Goal: Navigation & Orientation: Go to known website

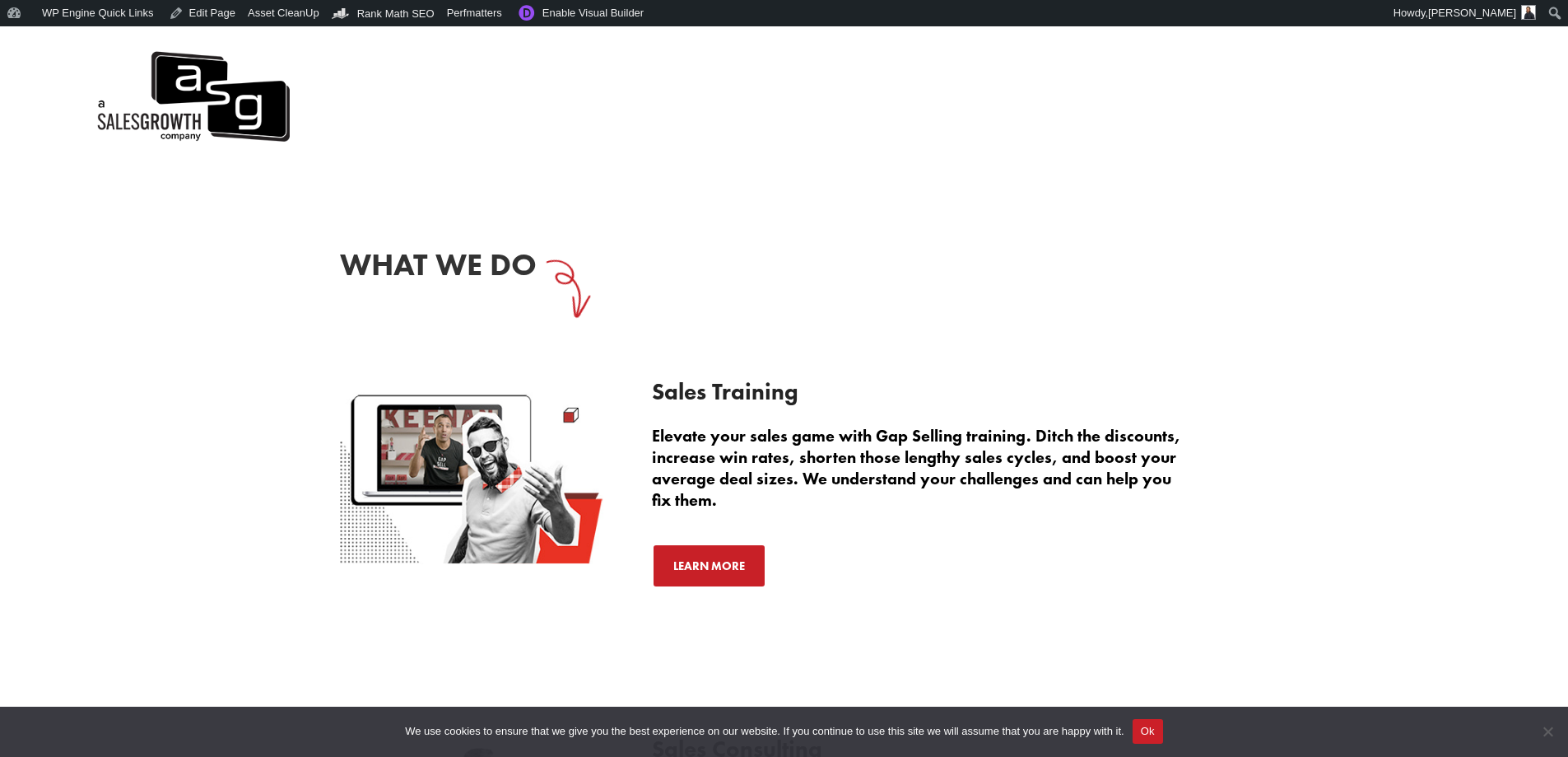
scroll to position [2223, 0]
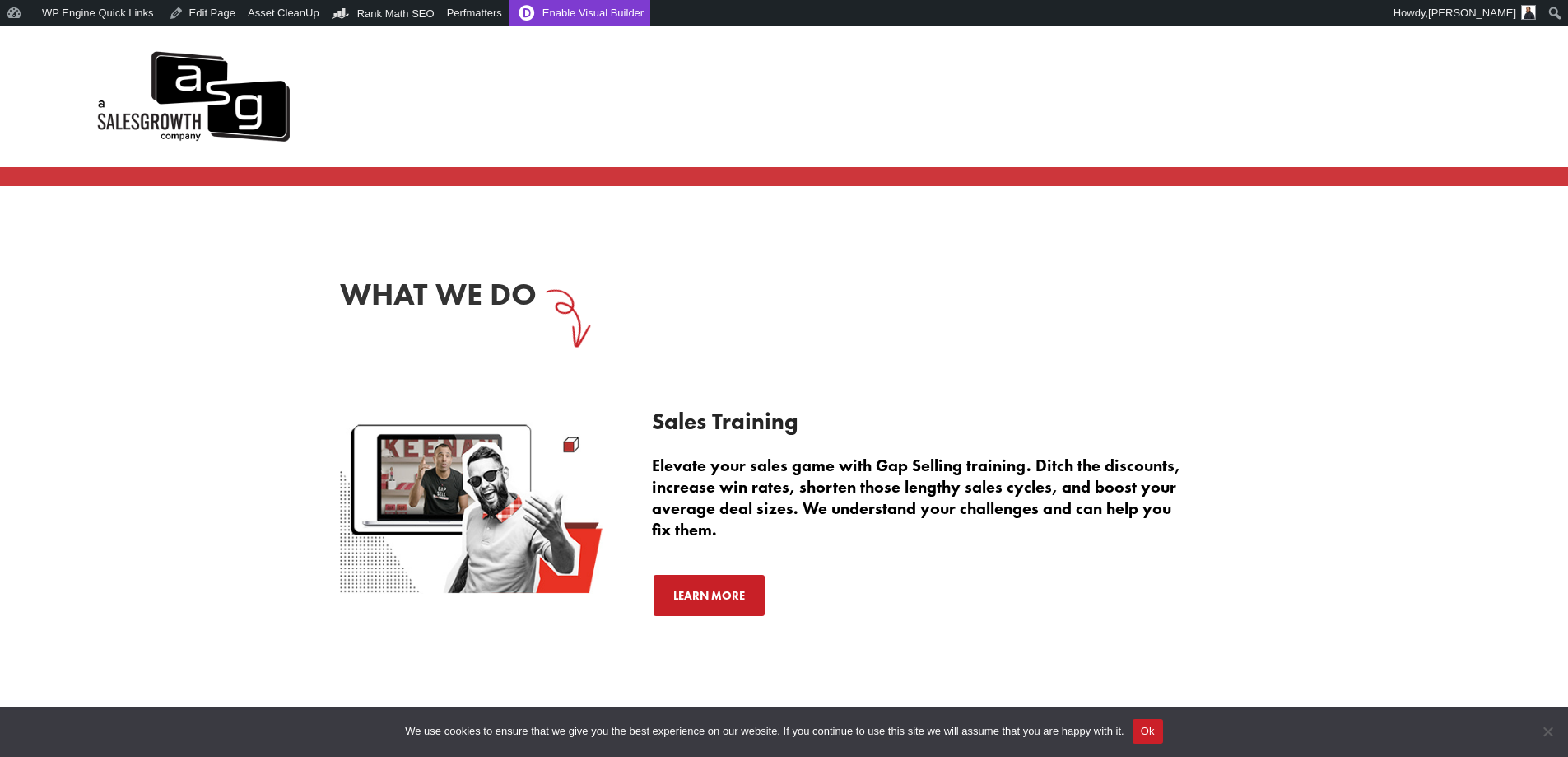
click at [568, 4] on link "Enable Visual Builder" at bounding box center [579, 13] width 142 height 26
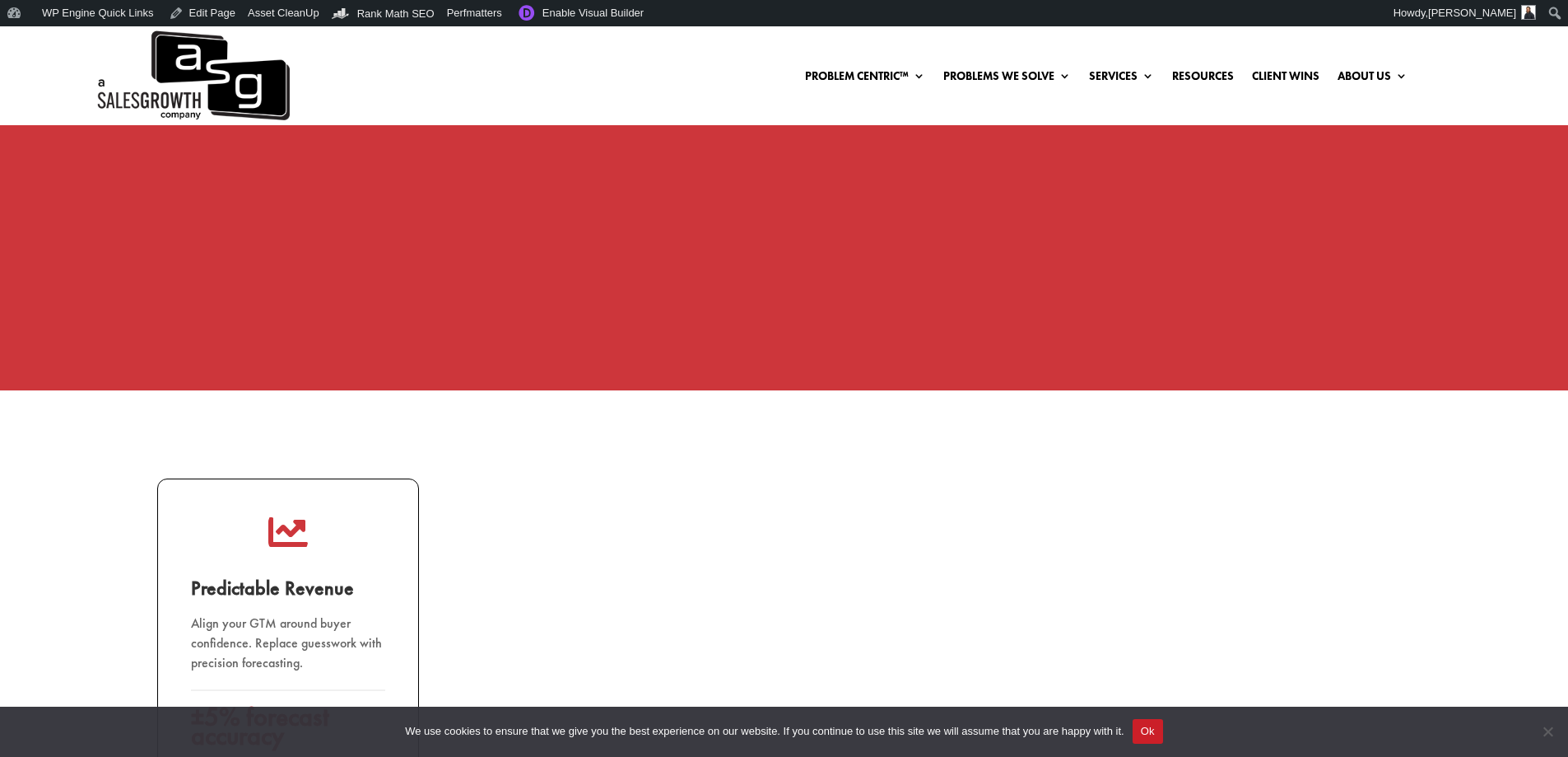
scroll to position [2140, 0]
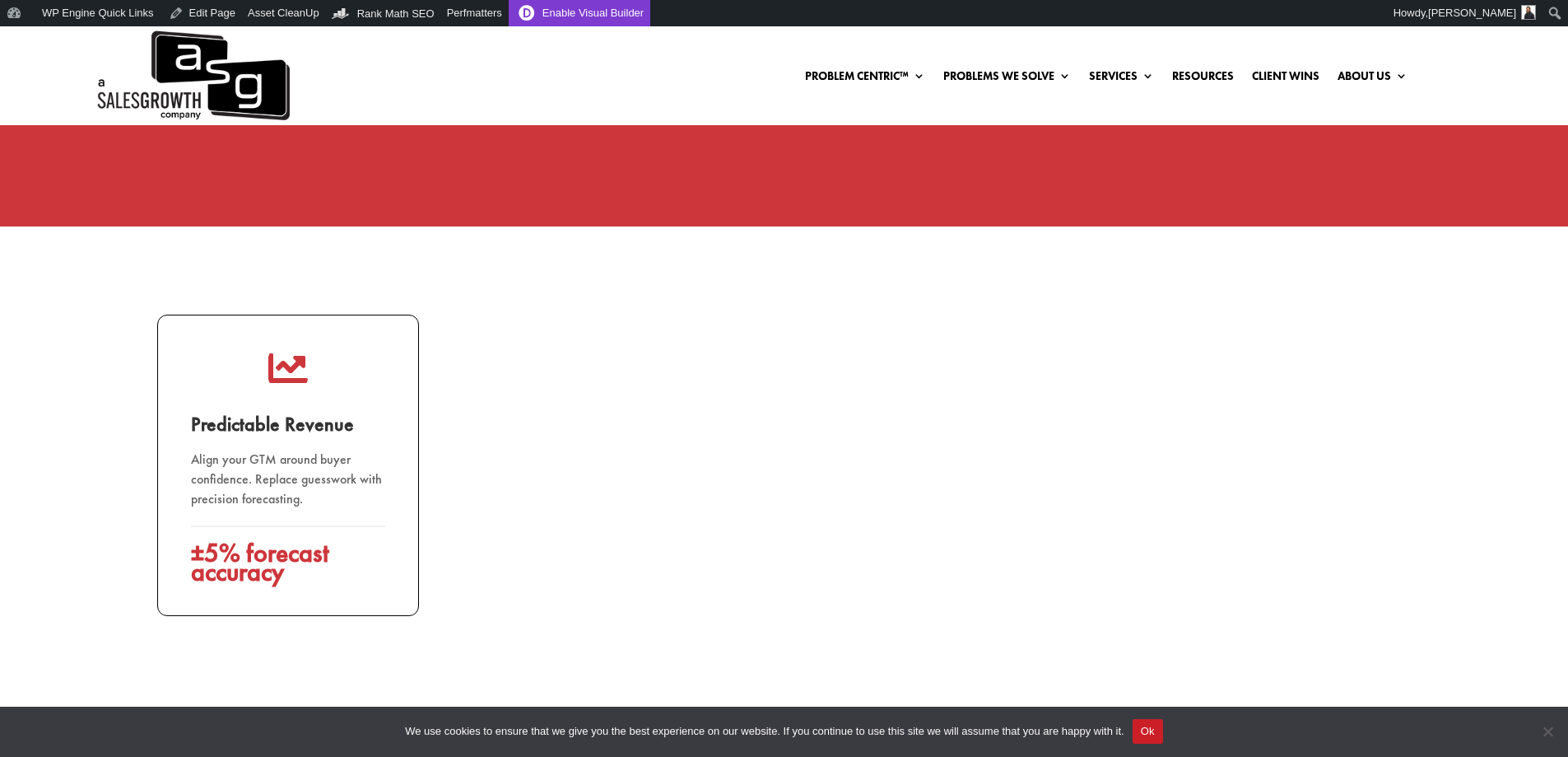
click at [569, 1] on link "Enable Visual Builder" at bounding box center [579, 13] width 142 height 26
